Goal: Task Accomplishment & Management: Use online tool/utility

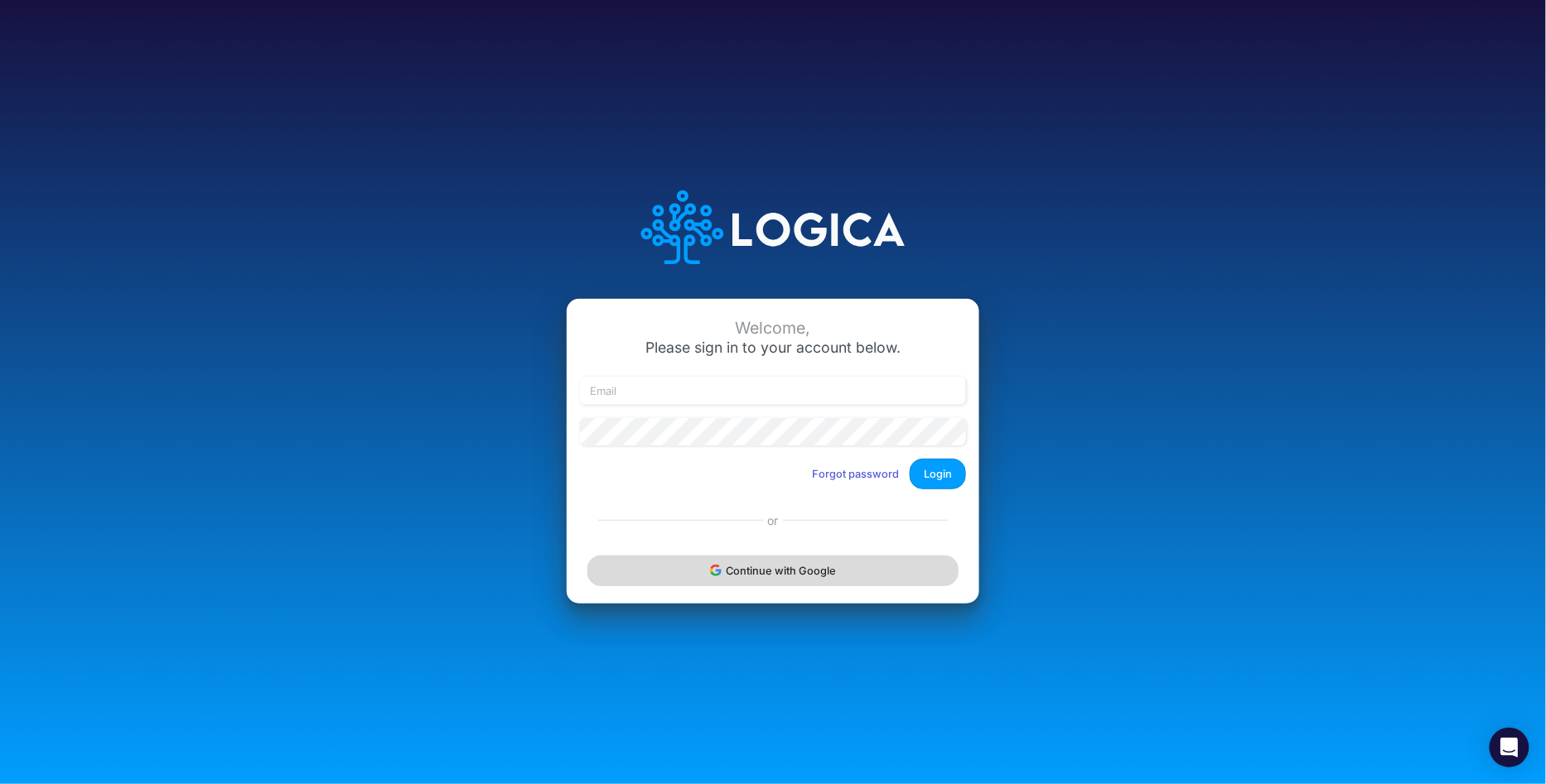
click at [770, 576] on button "Continue with Google" at bounding box center [773, 570] width 371 height 31
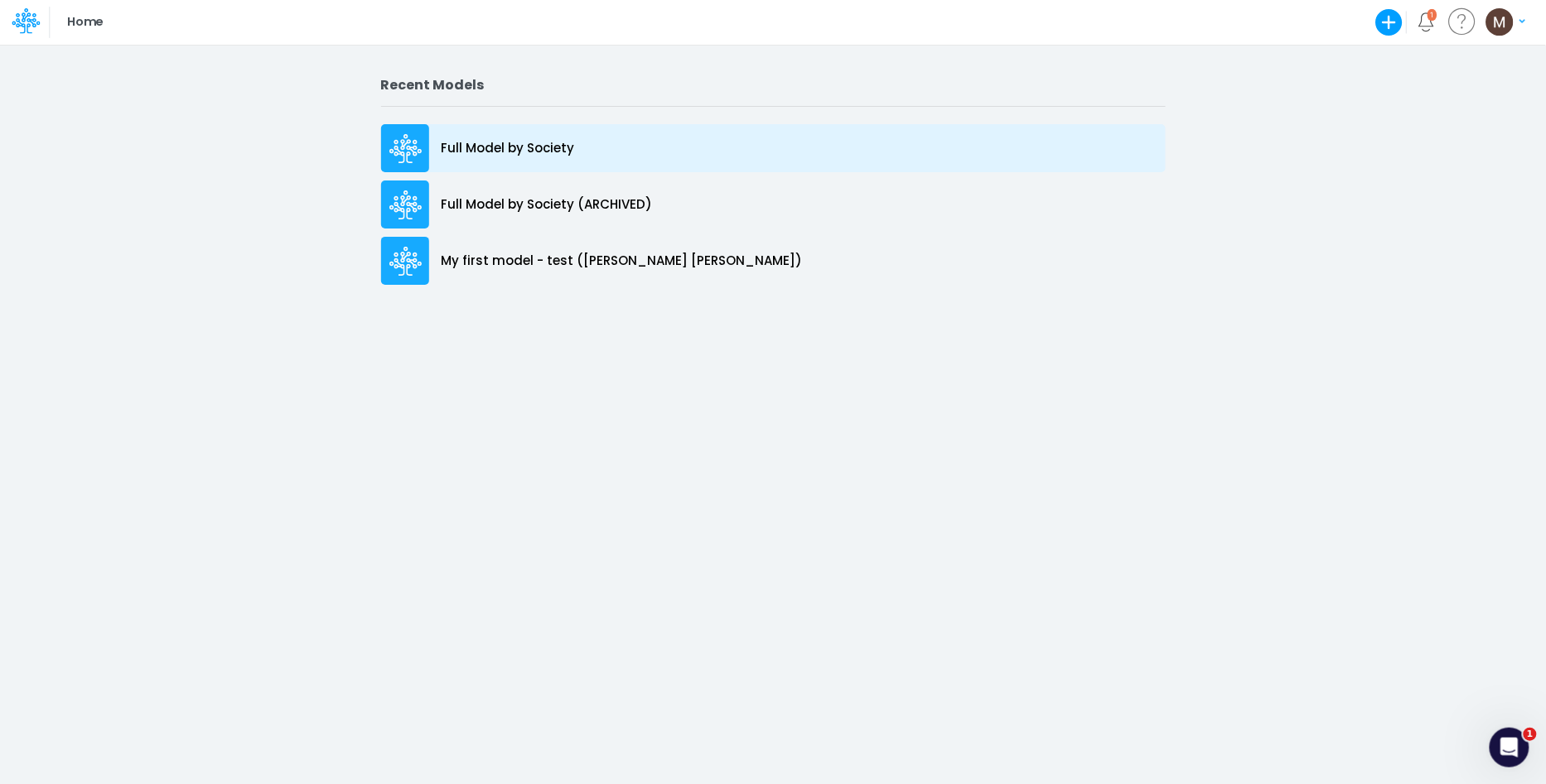
click at [539, 145] on p "Full Model by Society" at bounding box center [508, 148] width 133 height 19
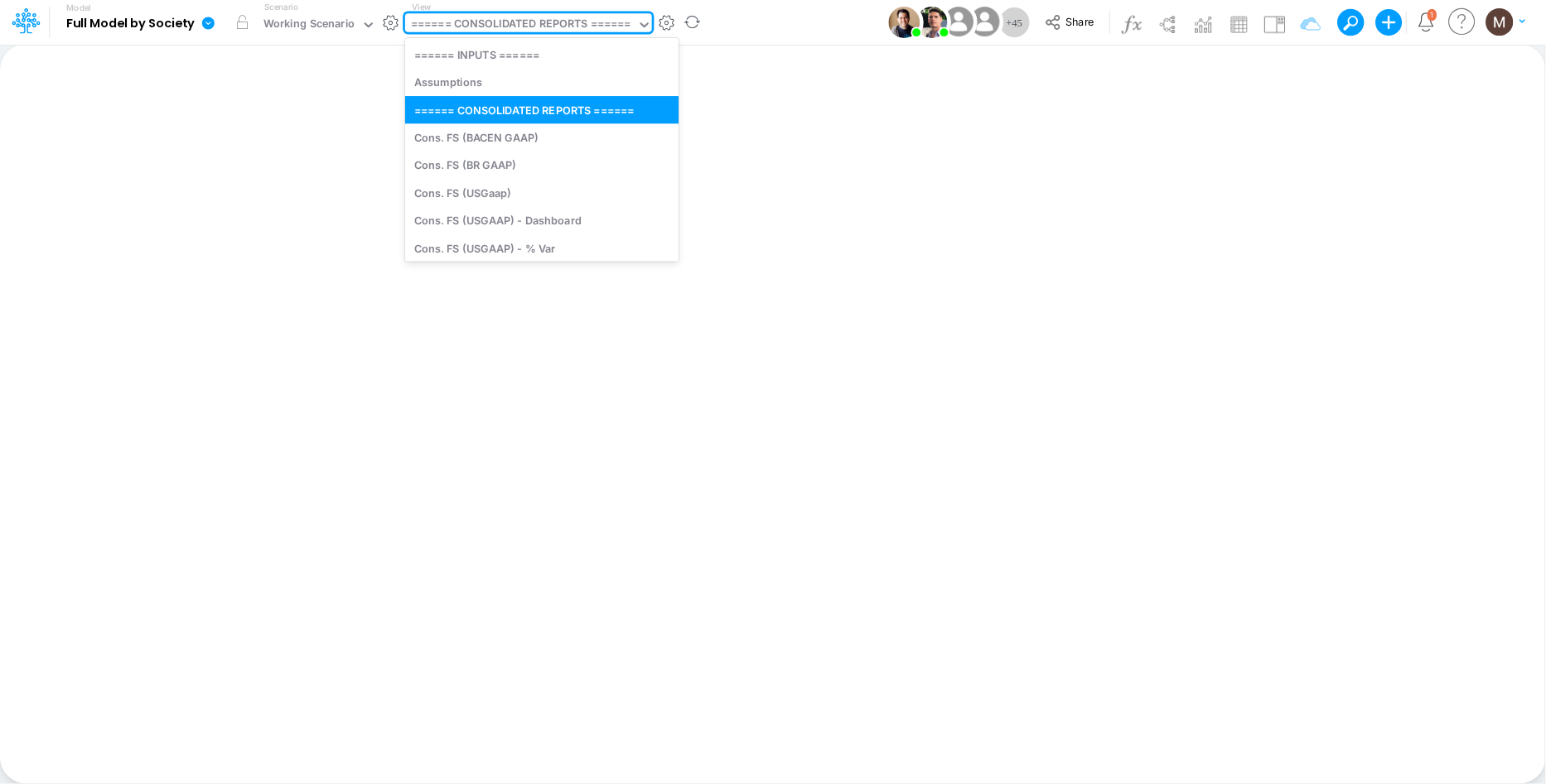
click at [565, 34] on div "====== CONSOLIDATED REPORTS ======" at bounding box center [521, 25] width 221 height 19
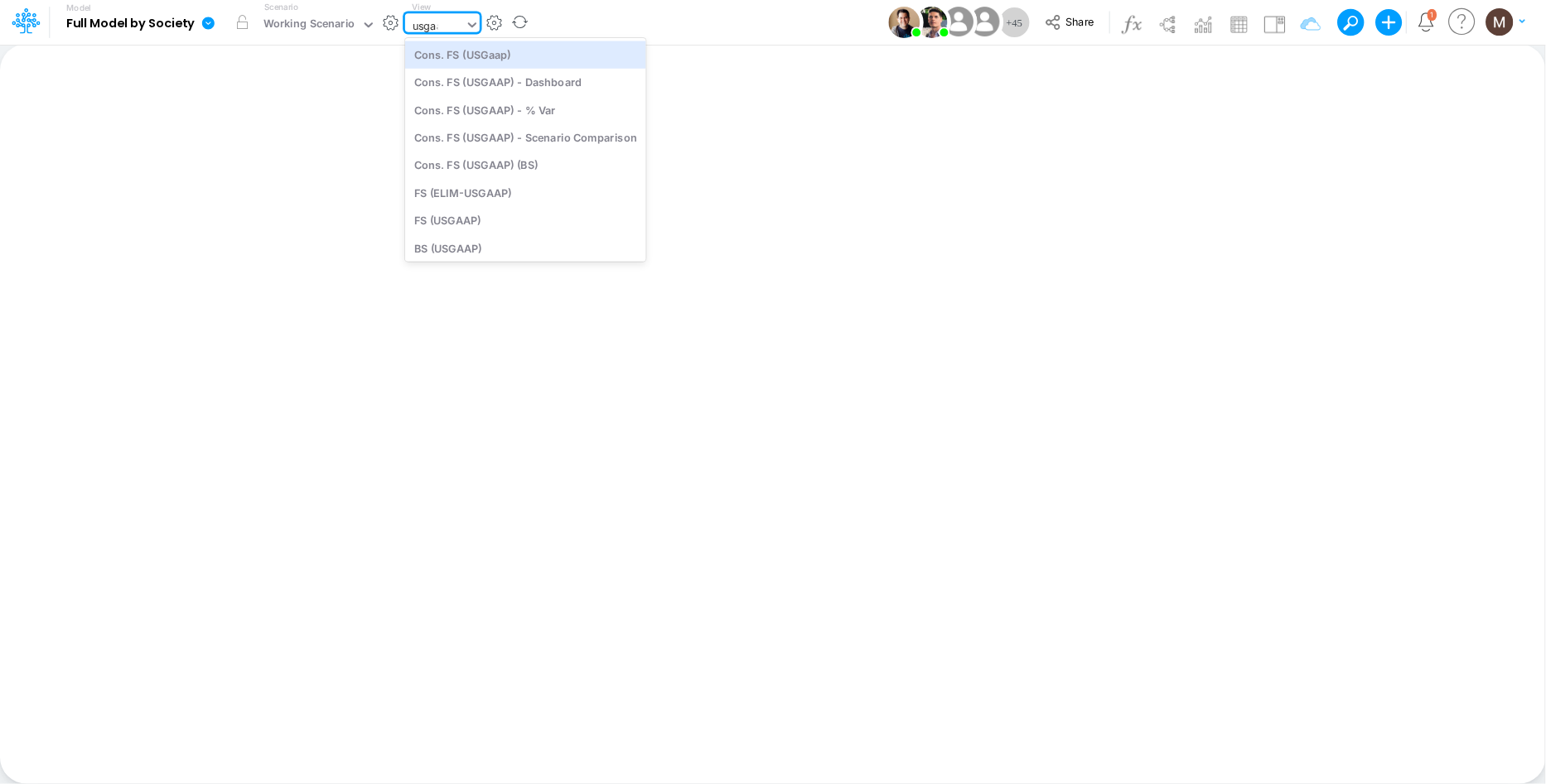
type input "usgaap"
click at [509, 59] on div "Cons. FS (USGaap)" at bounding box center [525, 54] width 241 height 27
type input "Consolidated FS - USGAAP"
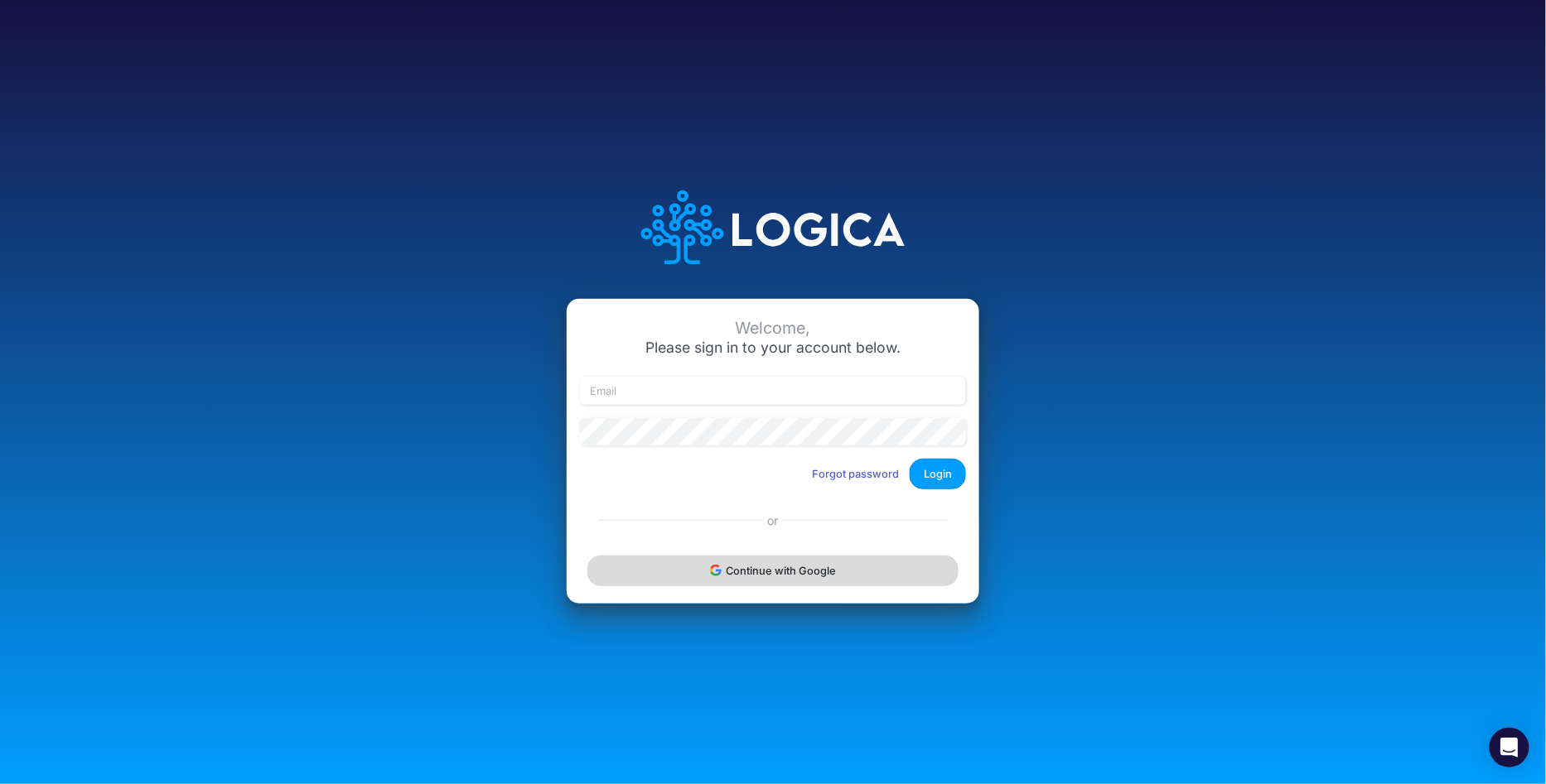
click at [740, 577] on button "Continue with Google" at bounding box center [773, 570] width 371 height 31
